Goal: Information Seeking & Learning: Learn about a topic

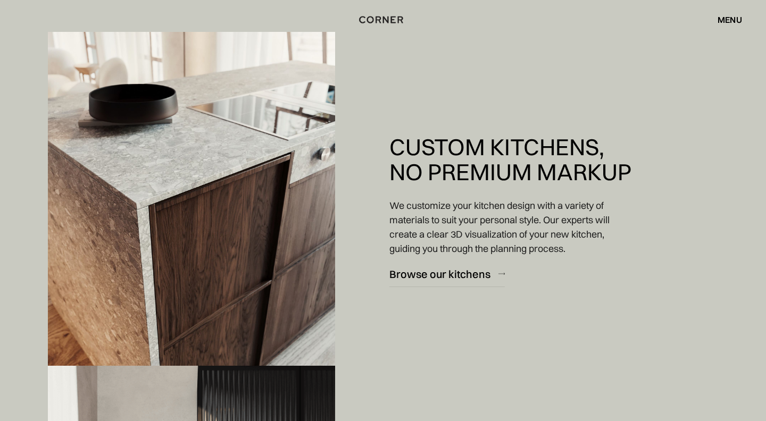
scroll to position [1310, 0]
click at [433, 276] on div "Browse our kitchens" at bounding box center [439, 274] width 101 height 14
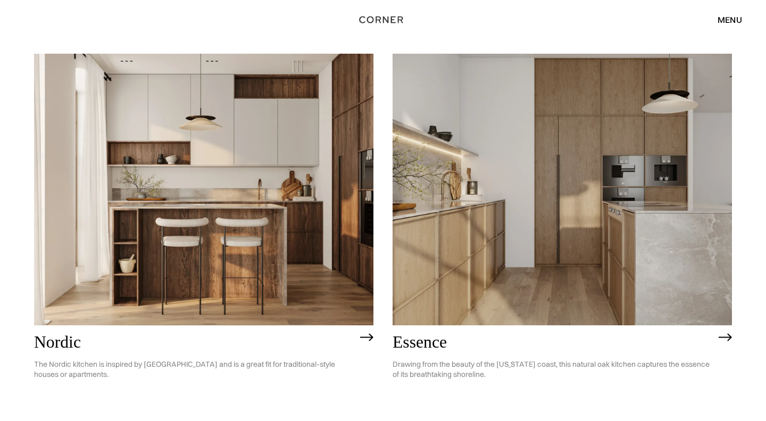
scroll to position [113, 0]
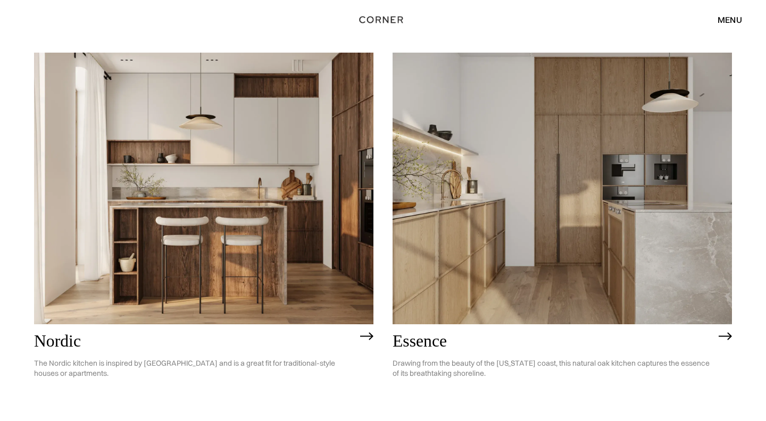
click at [311, 242] on img at bounding box center [203, 188] width 339 height 271
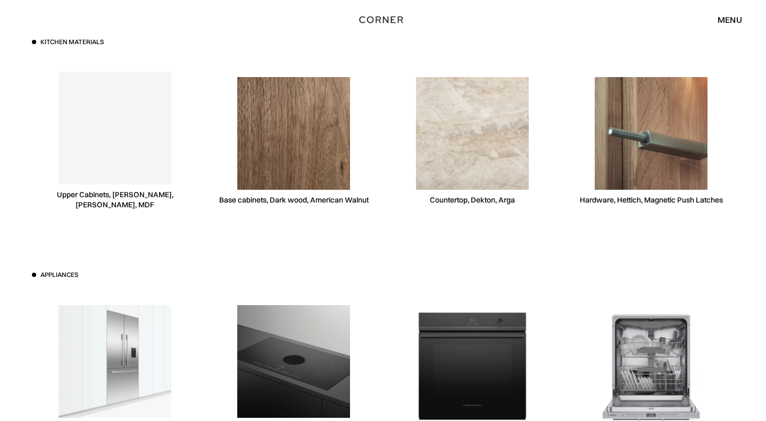
scroll to position [2988, 0]
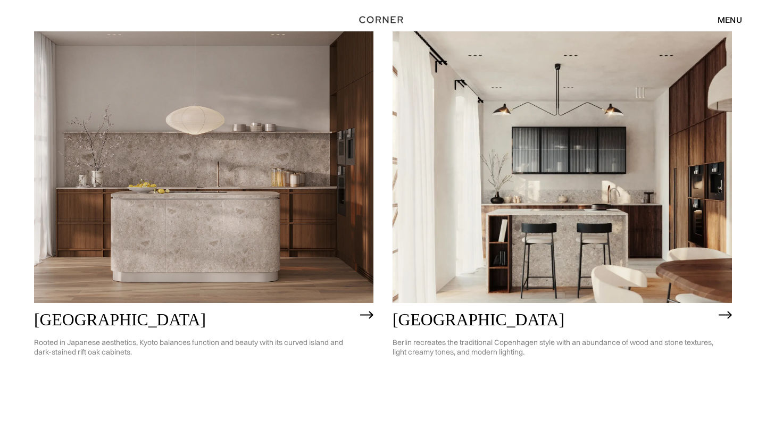
scroll to position [557, 0]
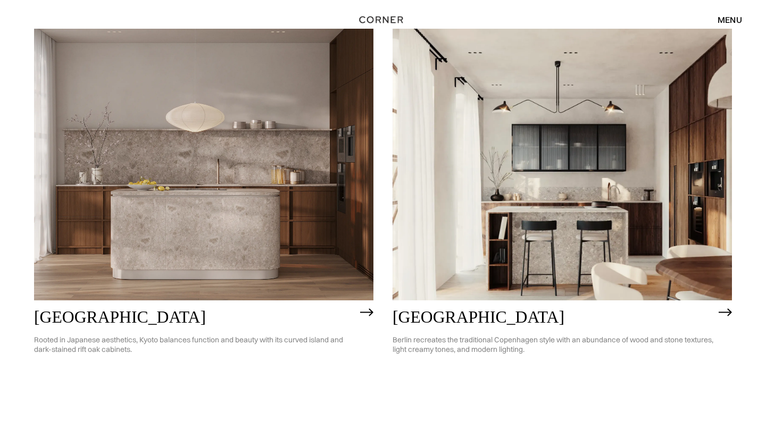
click at [114, 146] on img at bounding box center [203, 164] width 339 height 271
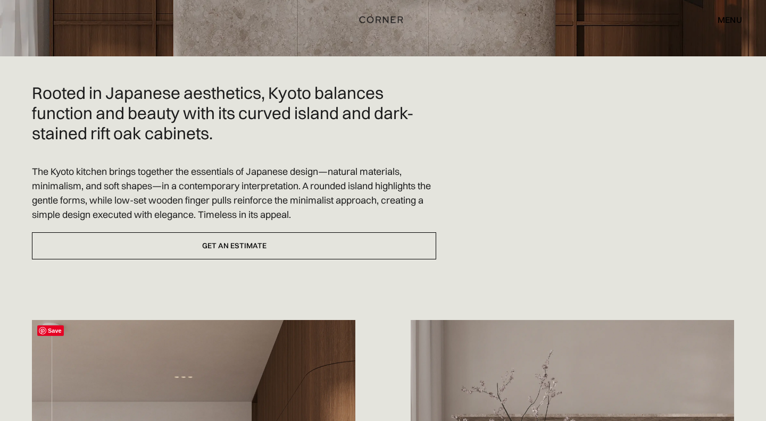
scroll to position [198, 0]
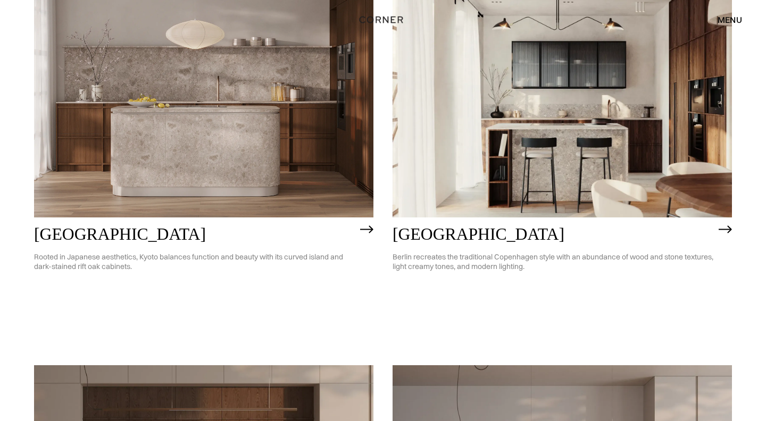
scroll to position [628, 0]
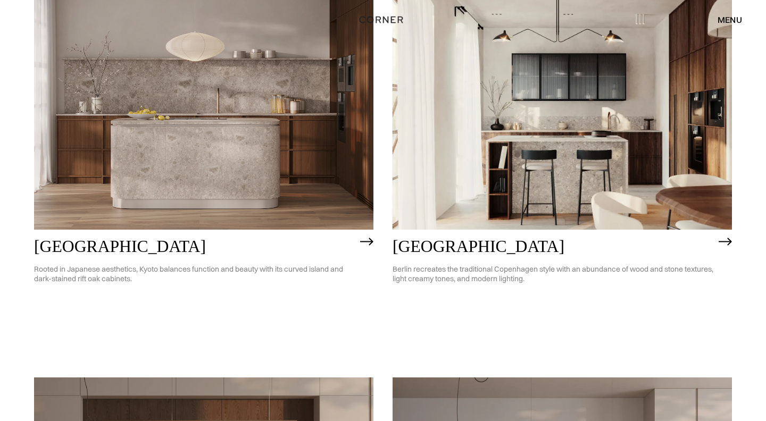
click at [459, 155] on img at bounding box center [562, 93] width 339 height 271
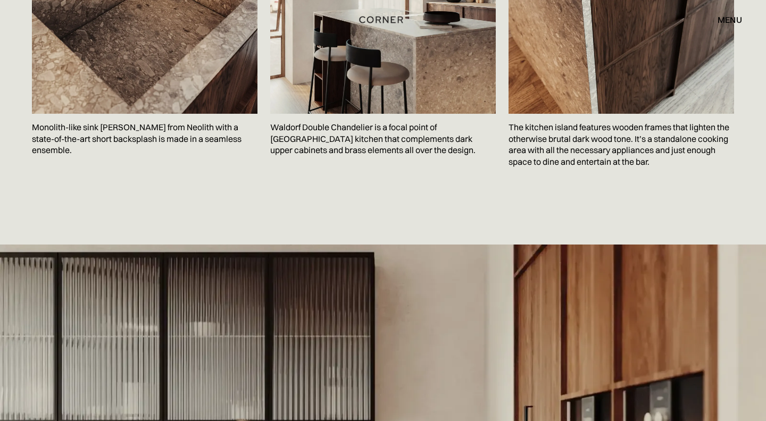
scroll to position [1924, 0]
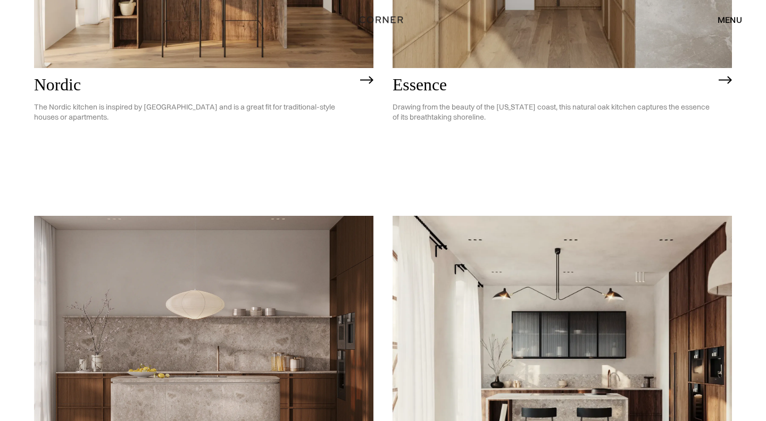
scroll to position [371, 0]
